Goal: Find specific page/section

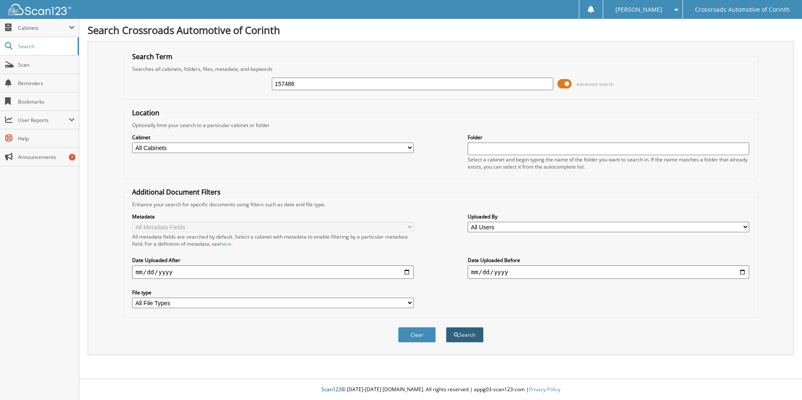
type input "157486"
click at [463, 337] on button "Search" at bounding box center [465, 335] width 38 height 16
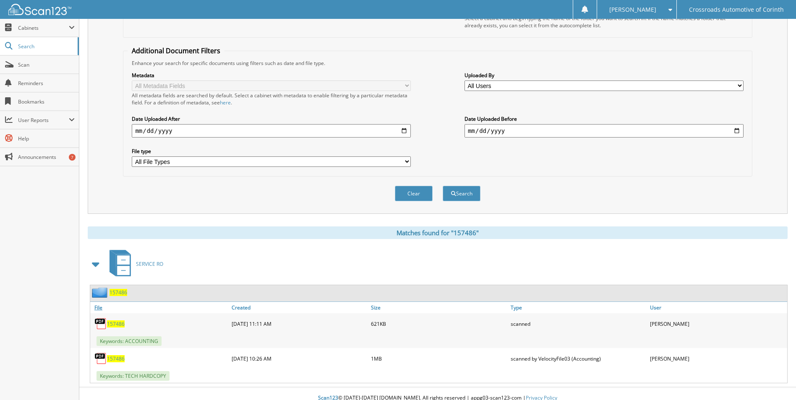
scroll to position [150, 0]
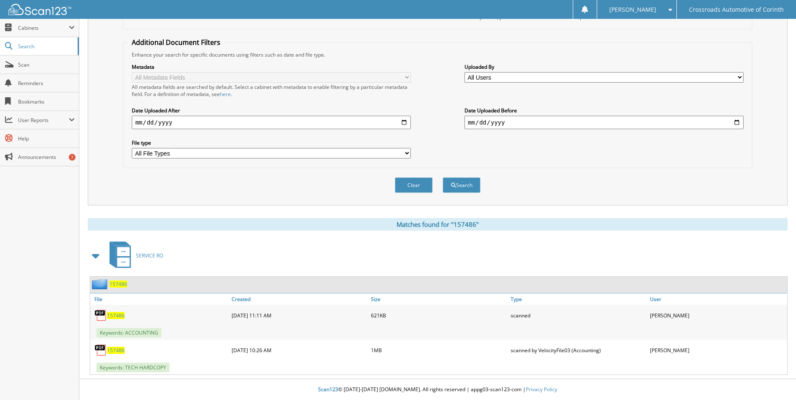
click at [113, 351] on span "157486" at bounding box center [116, 350] width 18 height 7
